Goal: Task Accomplishment & Management: Use online tool/utility

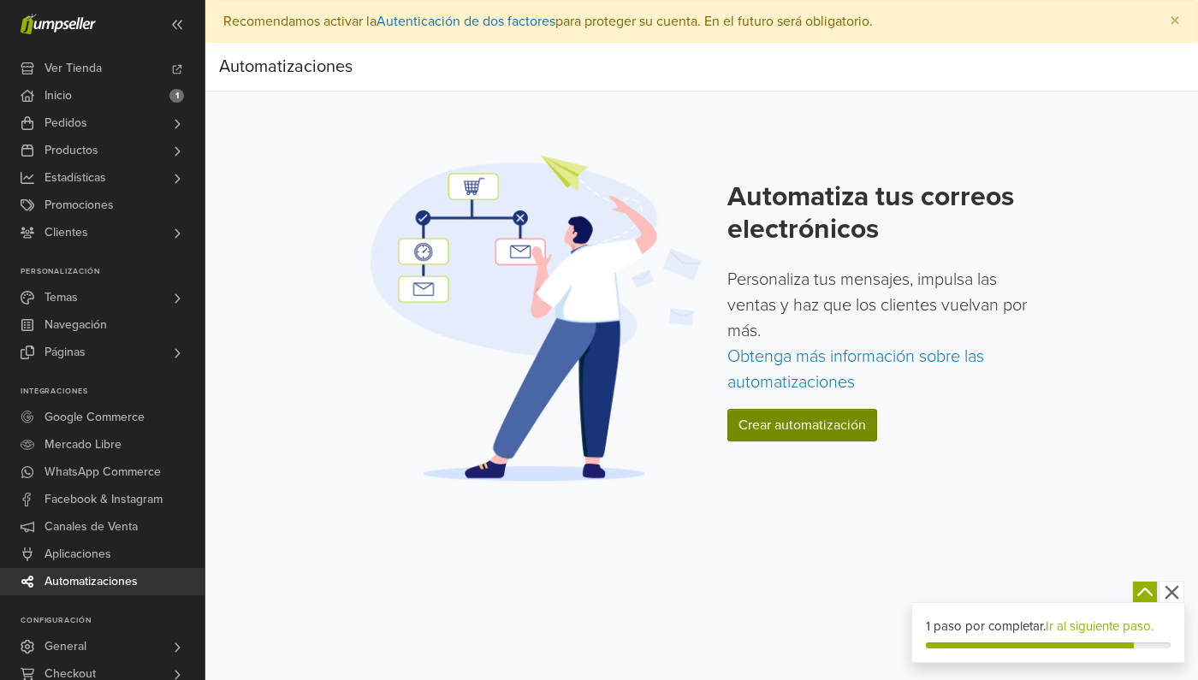
click at [835, 433] on link "Crear automatización" at bounding box center [803, 425] width 150 height 33
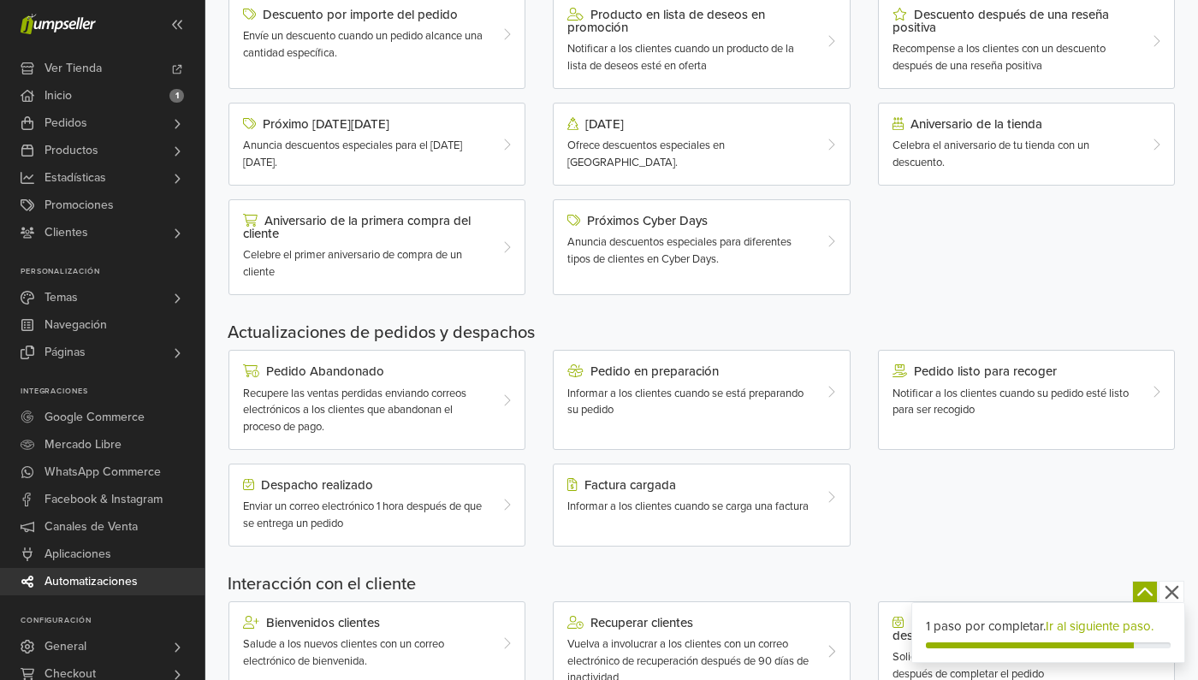
scroll to position [257, 0]
click at [465, 134] on div "Próximo [DATE][DATE] Anuncia descuentos especiales para el [DATE][DATE]." at bounding box center [365, 143] width 270 height 54
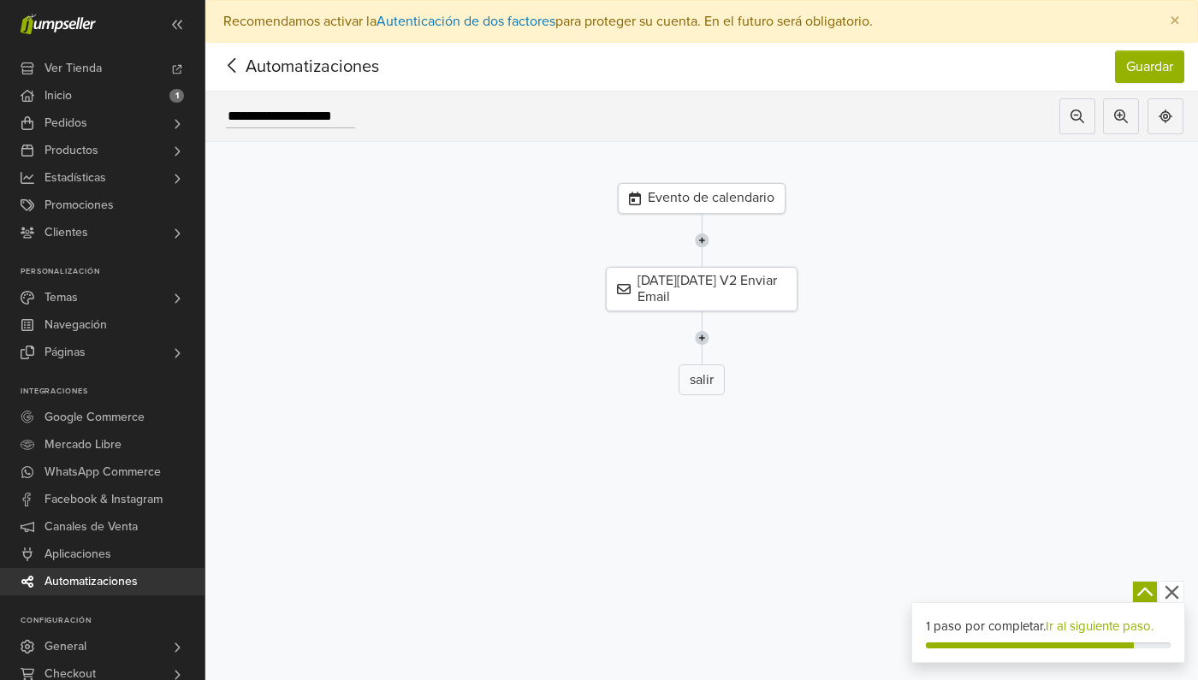
click at [228, 52] on div "Automatizaciones" at bounding box center [292, 67] width 147 height 34
click at [228, 69] on icon at bounding box center [232, 65] width 27 height 21
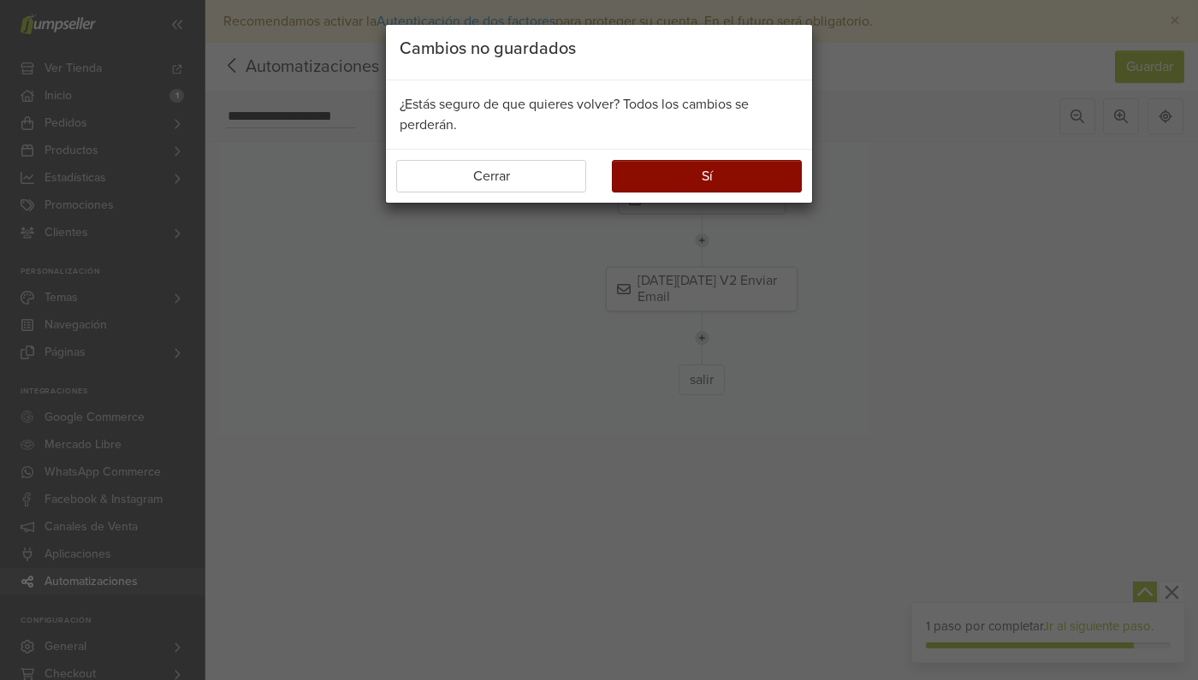
click at [639, 190] on button "Sí" at bounding box center [707, 176] width 190 height 33
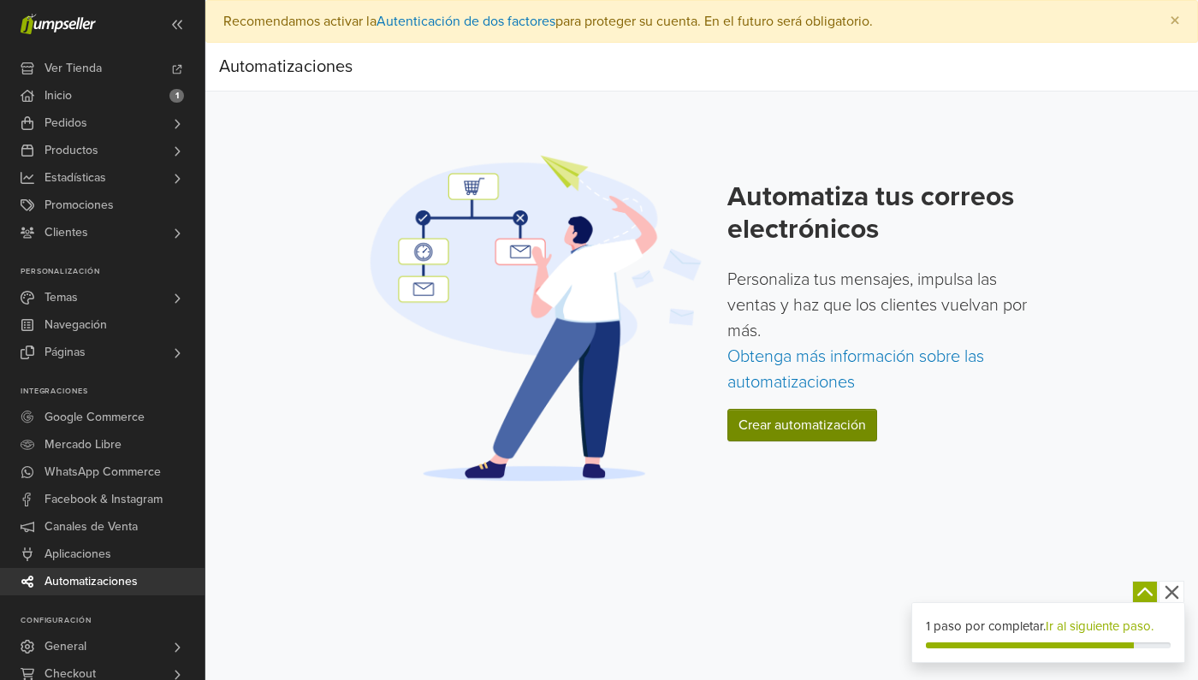
click at [867, 435] on link "Crear automatización" at bounding box center [803, 425] width 150 height 33
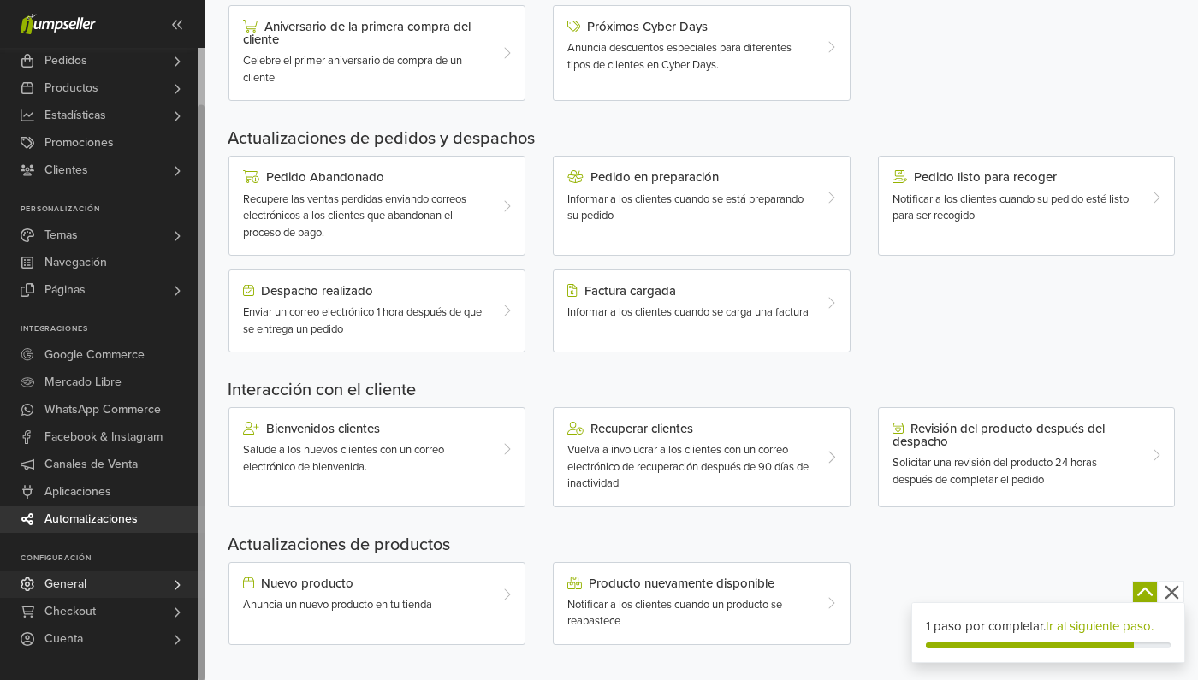
scroll to position [449, 0]
click at [109, 582] on link "General" at bounding box center [102, 584] width 205 height 27
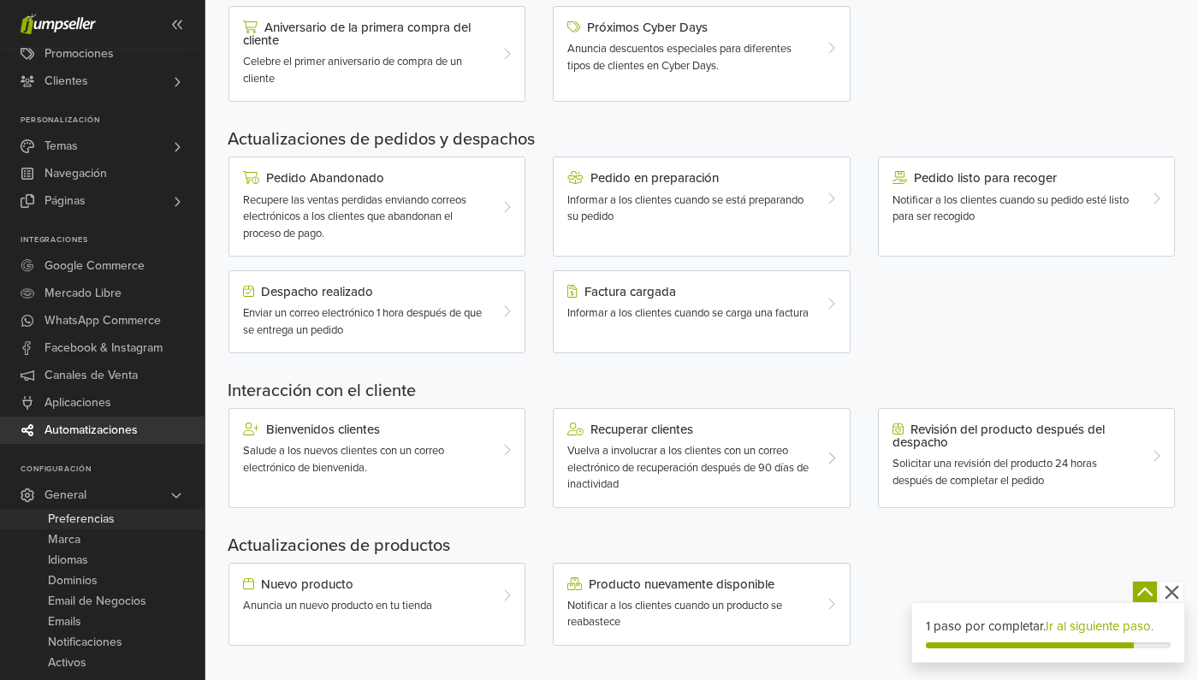
click at [111, 519] on span "Preferencias" at bounding box center [81, 519] width 67 height 21
